Goal: Check status

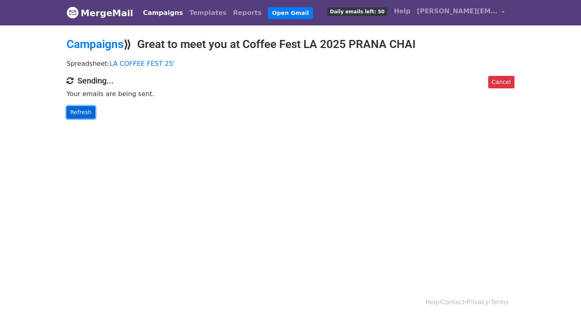
click at [86, 114] on link "Refresh" at bounding box center [81, 112] width 29 height 13
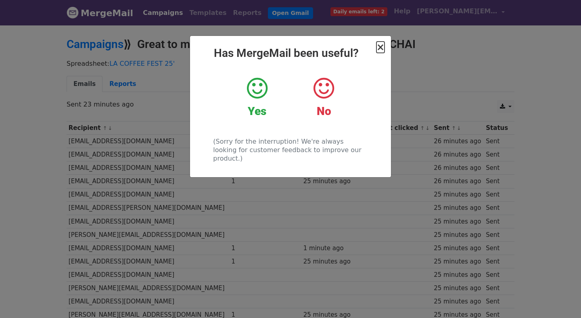
click at [382, 49] on span "×" at bounding box center [381, 47] width 8 height 11
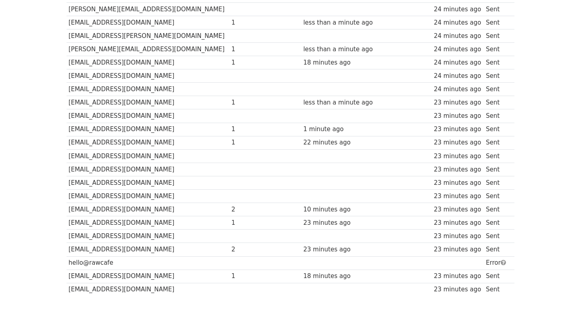
scroll to position [494, 0]
